Goal: Communication & Community: Answer question/provide support

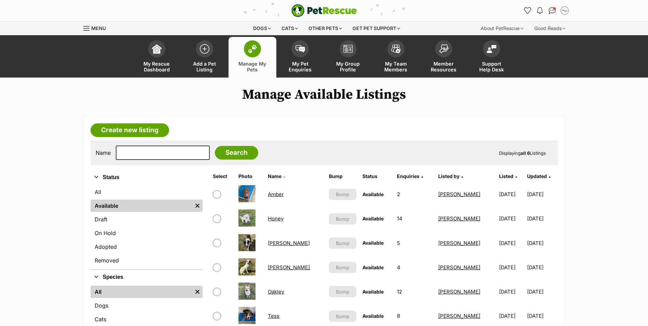
click at [278, 220] on link "Honey" at bounding box center [276, 218] width 16 height 6
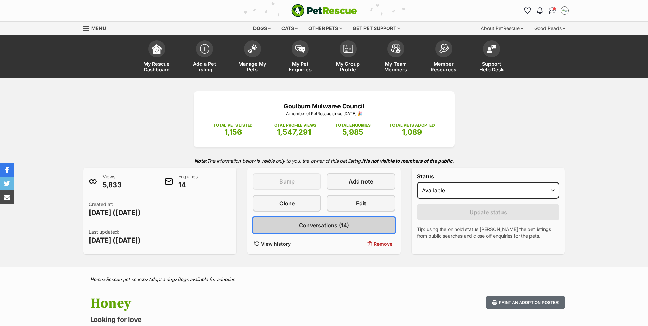
click at [323, 224] on span "Conversations (14)" at bounding box center [324, 225] width 50 height 8
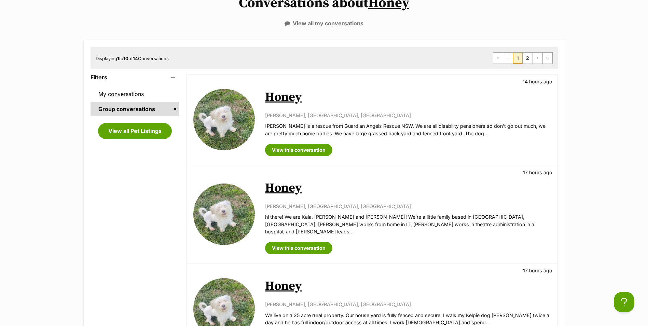
scroll to position [102, 0]
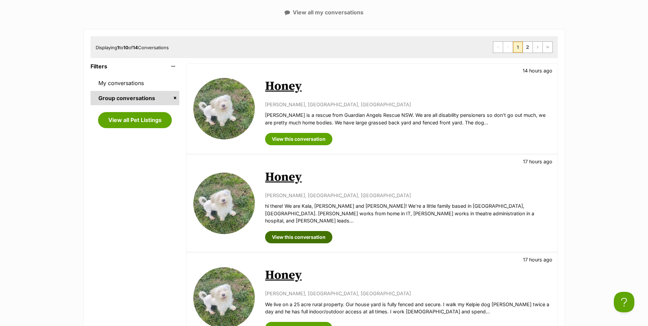
click at [300, 233] on link "View this conversation" at bounding box center [298, 237] width 67 height 12
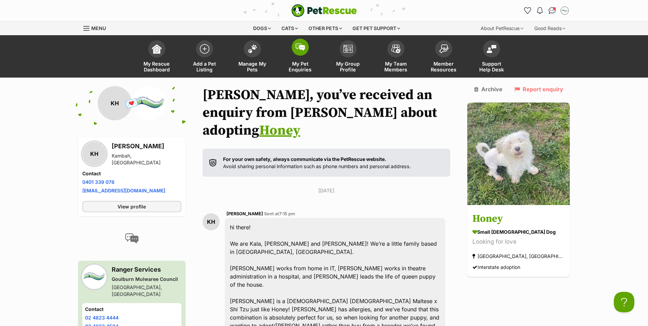
click at [295, 49] on span at bounding box center [300, 47] width 17 height 17
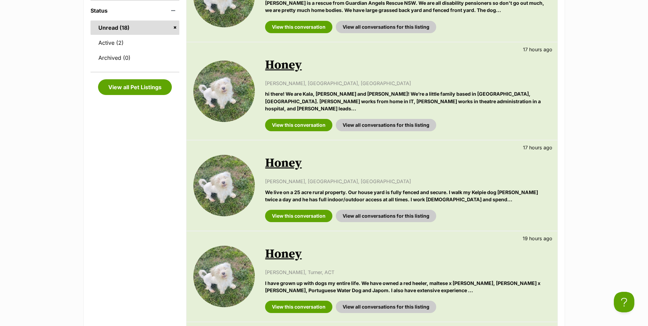
scroll to position [205, 0]
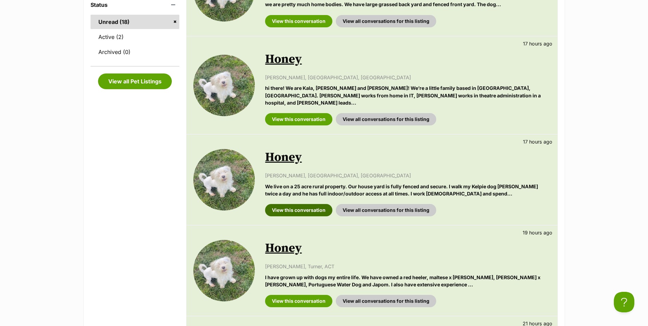
click at [304, 204] on link "View this conversation" at bounding box center [298, 210] width 67 height 12
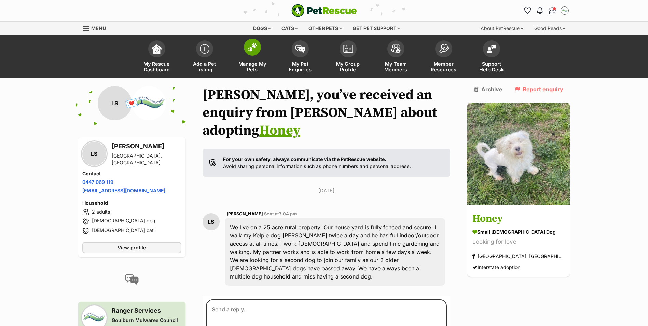
click at [251, 46] on img at bounding box center [252, 47] width 10 height 9
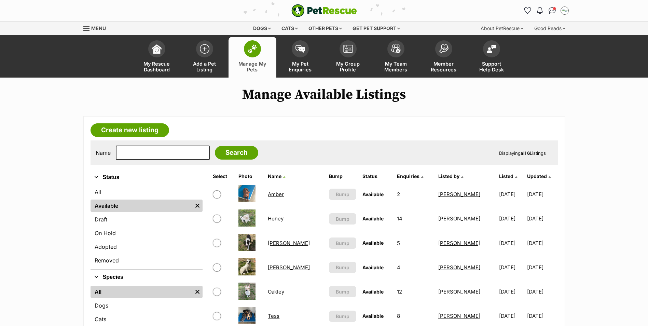
click at [280, 218] on link "Honey" at bounding box center [276, 218] width 16 height 6
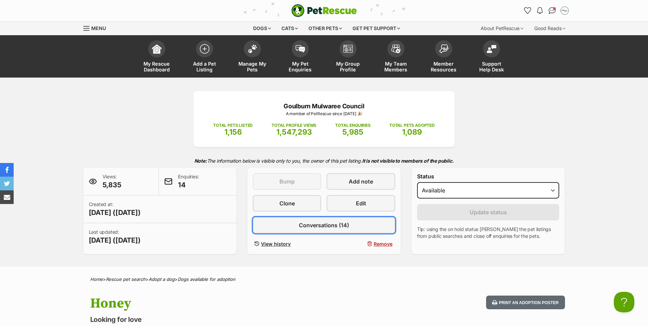
click at [316, 224] on span "Conversations (14)" at bounding box center [324, 225] width 50 height 8
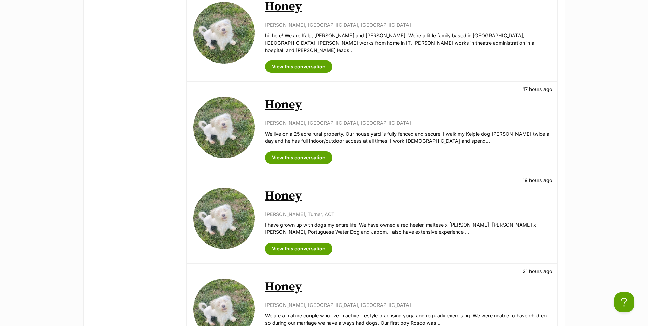
scroll to position [273, 0]
click at [310, 242] on link "View this conversation" at bounding box center [298, 248] width 67 height 12
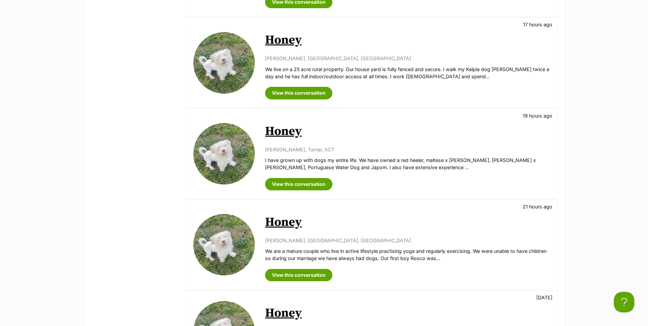
scroll to position [375, 0]
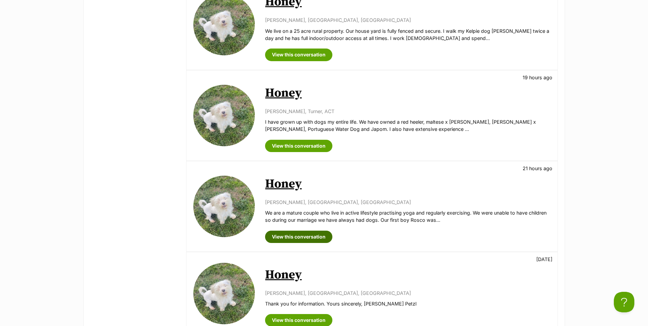
click at [315, 230] on link "View this conversation" at bounding box center [298, 236] width 67 height 12
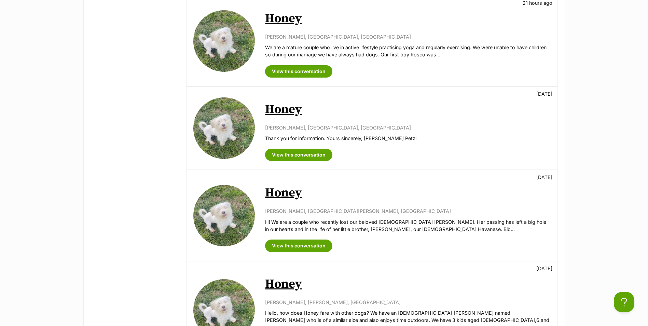
scroll to position [546, 0]
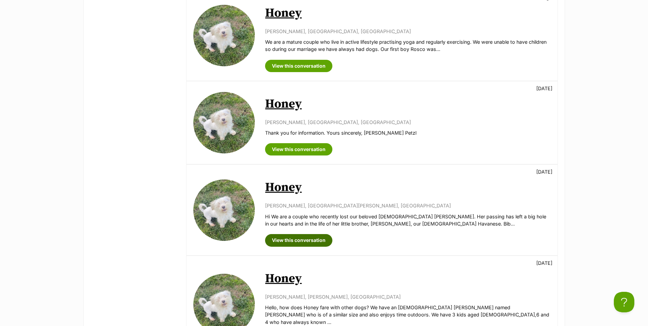
click at [303, 234] on link "View this conversation" at bounding box center [298, 240] width 67 height 12
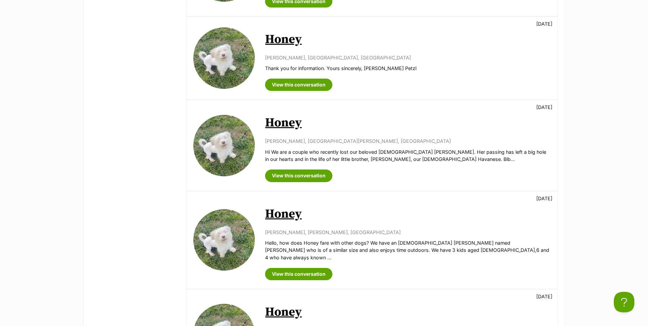
scroll to position [614, 0]
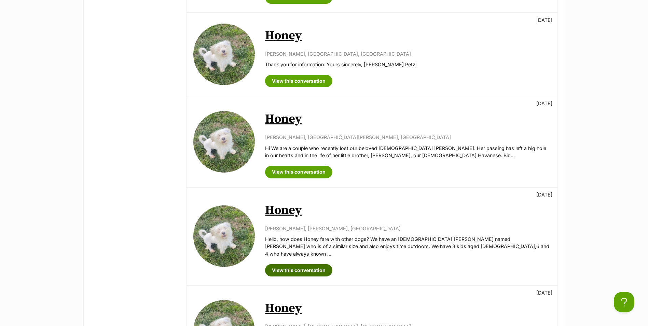
click at [308, 264] on link "View this conversation" at bounding box center [298, 270] width 67 height 12
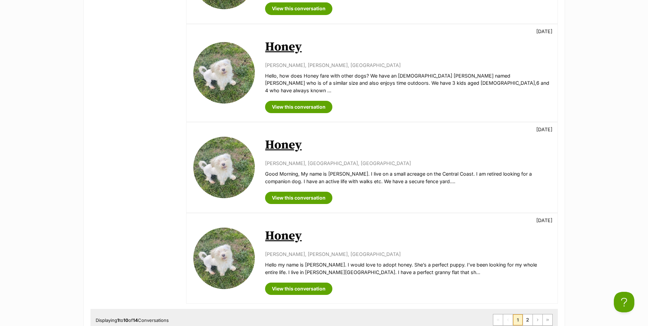
scroll to position [785, 0]
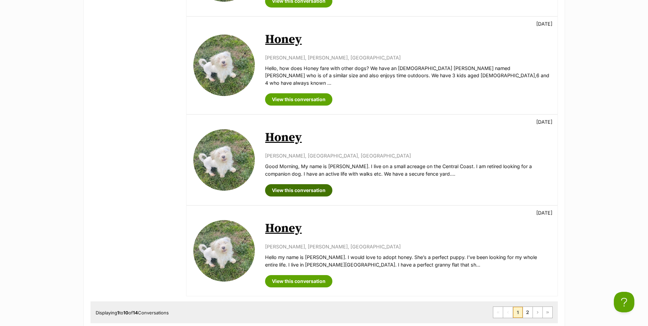
click at [313, 184] on link "View this conversation" at bounding box center [298, 190] width 67 height 12
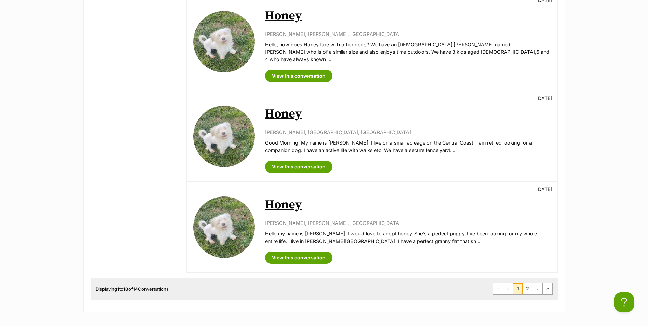
scroll to position [819, 0]
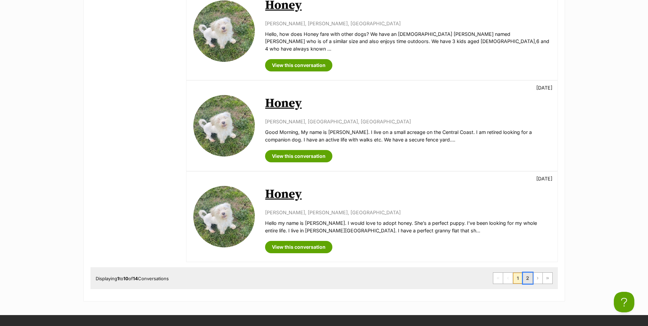
click at [527, 272] on link "2" at bounding box center [528, 277] width 10 height 11
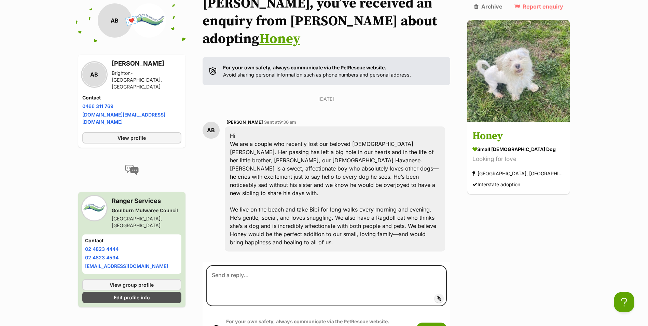
scroll to position [57, 0]
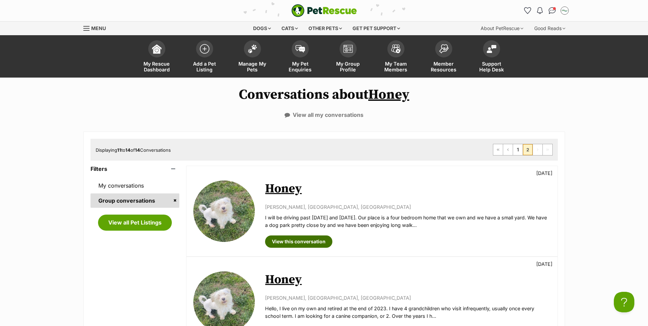
click at [304, 242] on link "View this conversation" at bounding box center [298, 241] width 67 height 12
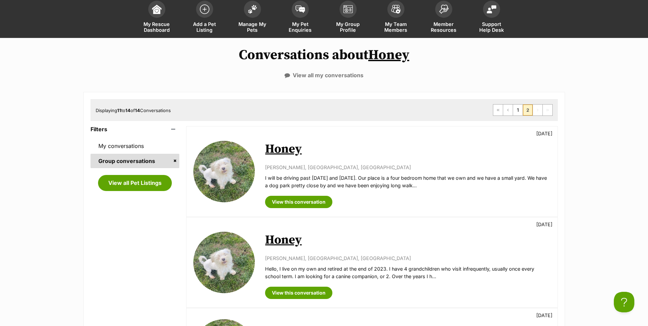
scroll to position [68, 0]
